Goal: Share content

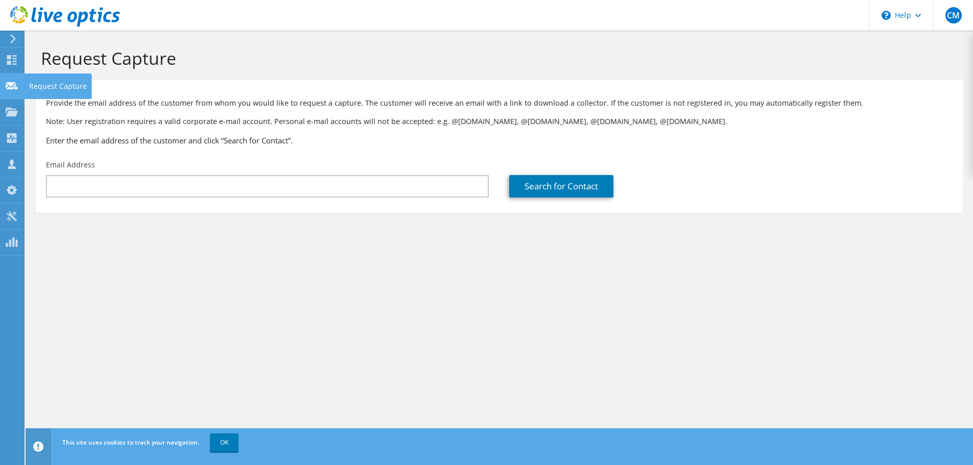
click at [8, 86] on use at bounding box center [12, 86] width 12 height 8
click at [9, 58] on use at bounding box center [12, 60] width 10 height 10
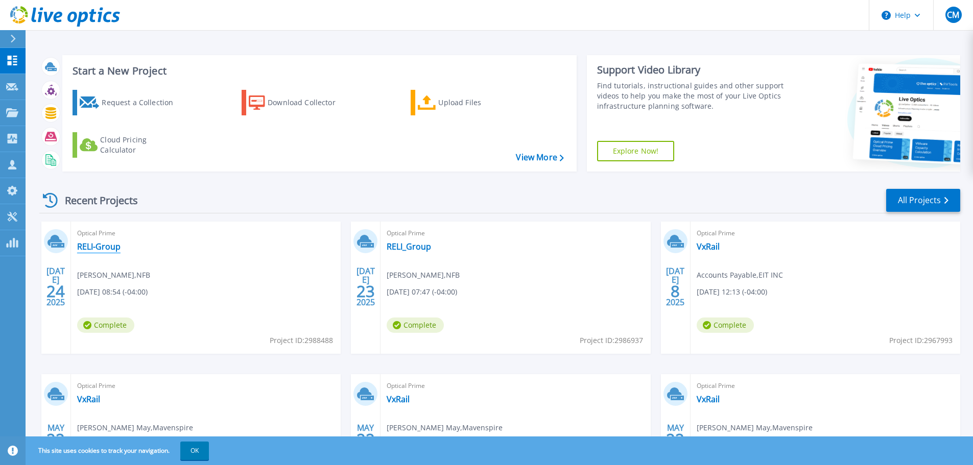
click at [102, 244] on link "RELI-Group" at bounding box center [98, 247] width 43 height 10
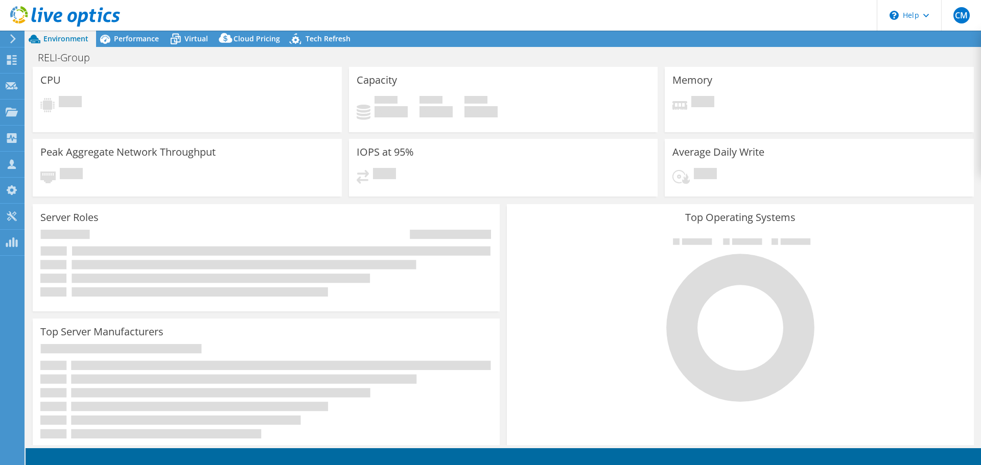
select select "USD"
select select "USEast"
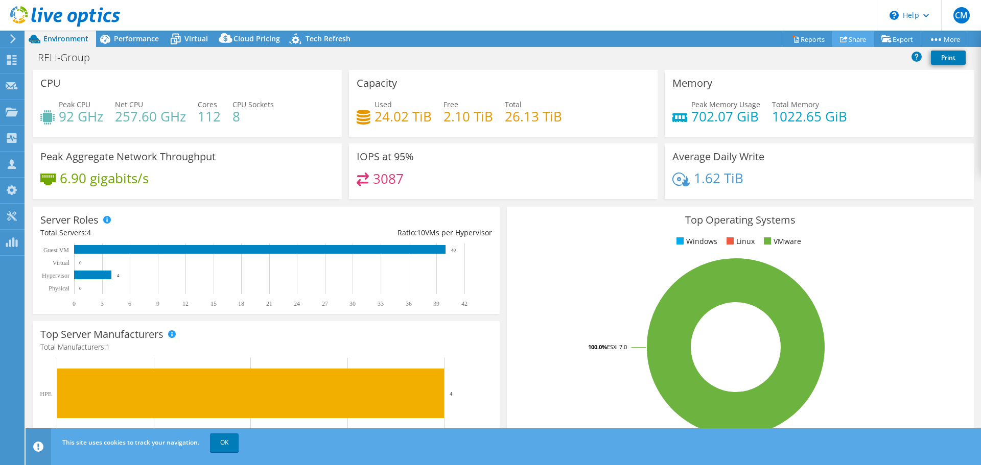
click at [857, 38] on link "Share" at bounding box center [853, 39] width 42 height 16
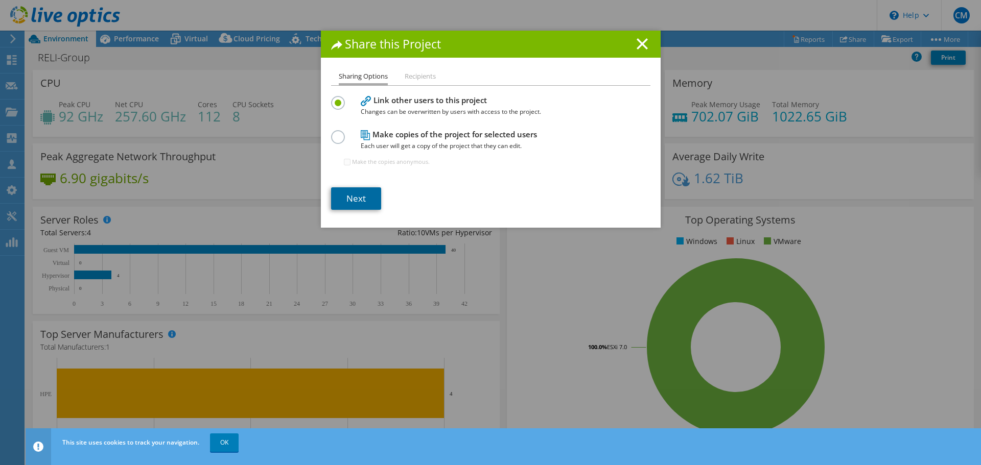
click at [336, 205] on link "Next" at bounding box center [356, 199] width 50 height 22
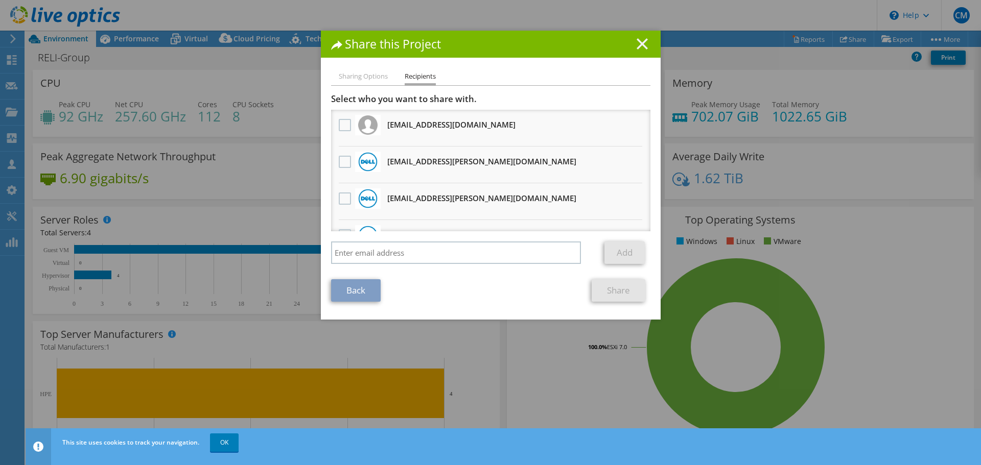
click at [640, 41] on line at bounding box center [642, 44] width 10 height 10
